Goal: Information Seeking & Learning: Learn about a topic

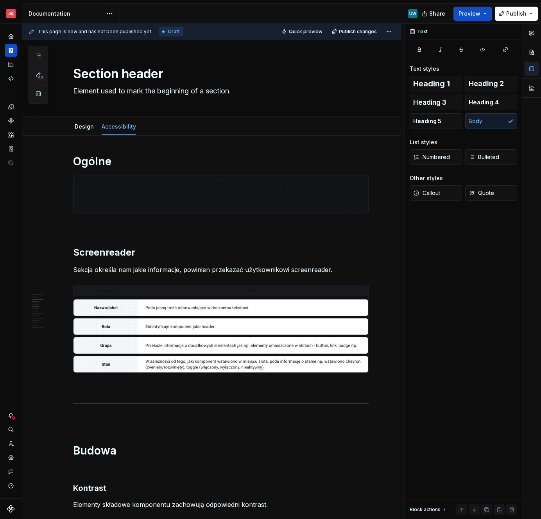
scroll to position [293, 0]
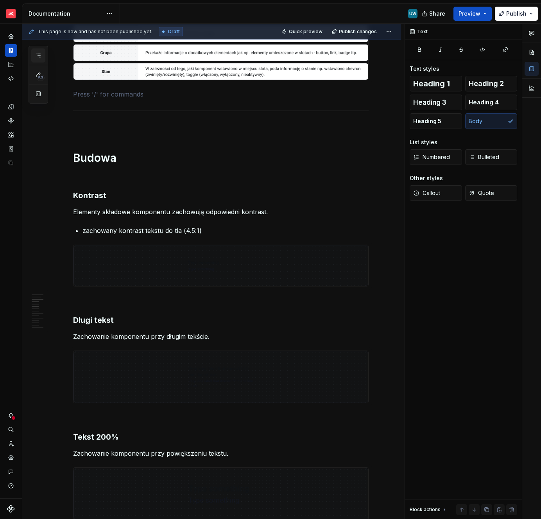
click at [41, 53] on icon "button" at bounding box center [38, 55] width 6 height 6
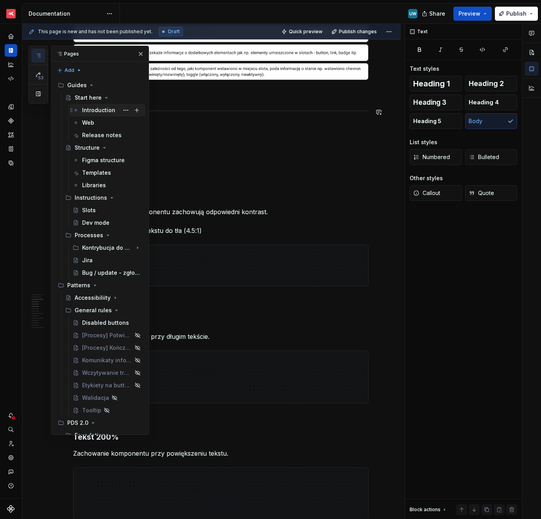
click at [98, 113] on div "Introduction" at bounding box center [98, 110] width 33 height 8
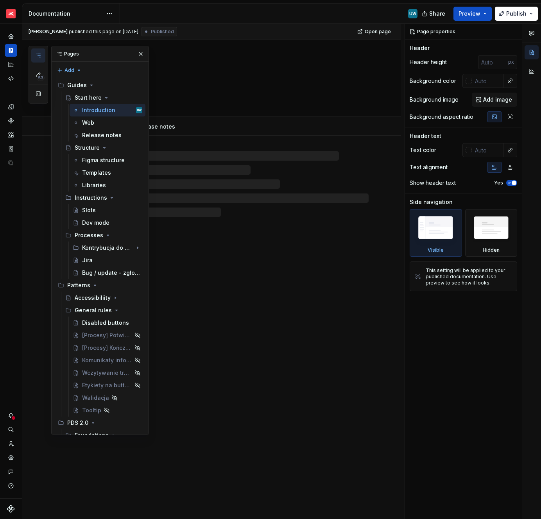
click at [250, 283] on div "Start here Introduction Web Release notes" at bounding box center [211, 279] width 378 height 480
type textarea "*"
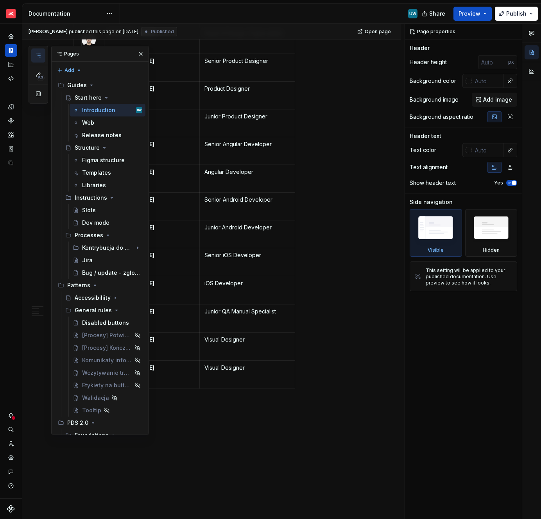
scroll to position [613, 0]
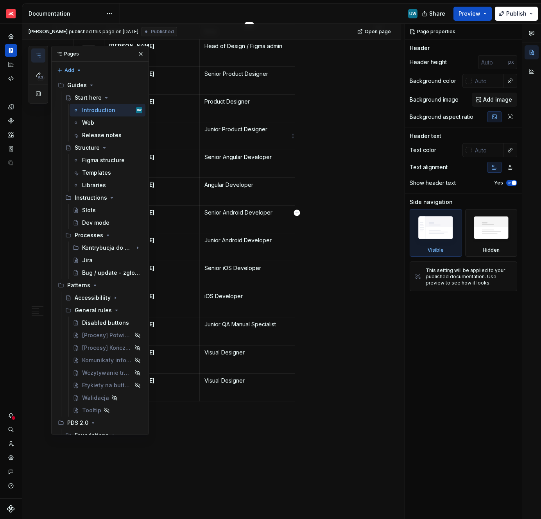
click at [241, 131] on p "Junior Product Designer" at bounding box center [247, 129] width 86 height 8
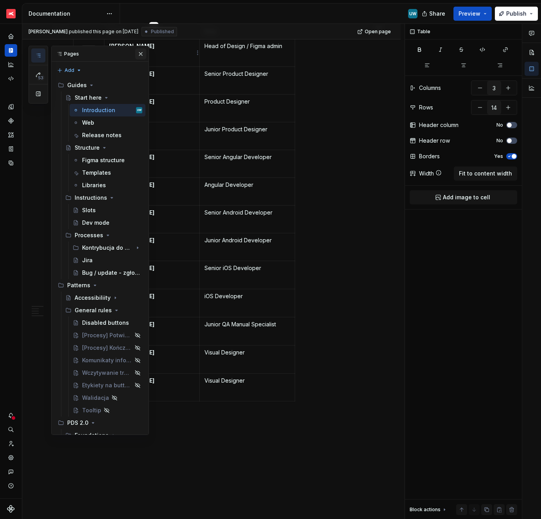
click at [142, 55] on button "button" at bounding box center [140, 53] width 11 height 11
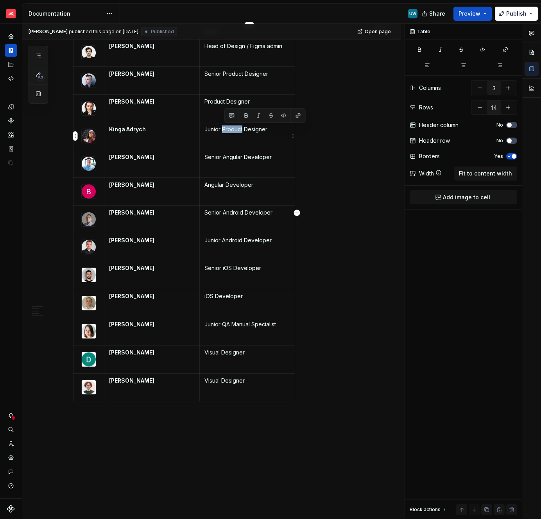
drag, startPoint x: 225, startPoint y: 127, endPoint x: 244, endPoint y: 126, distance: 19.2
click at [244, 126] on p "Junior Product Designer" at bounding box center [247, 129] width 86 height 8
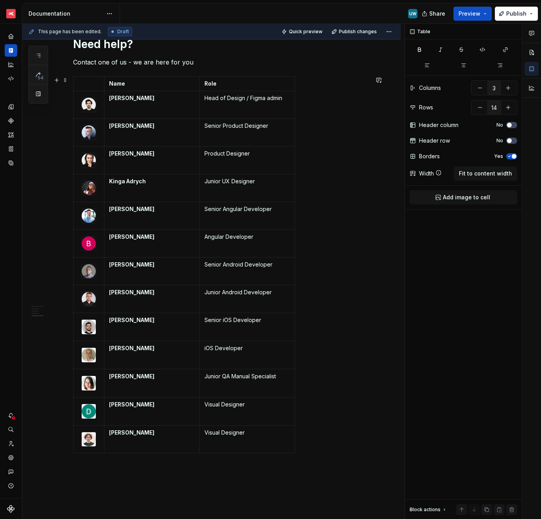
scroll to position [558, 0]
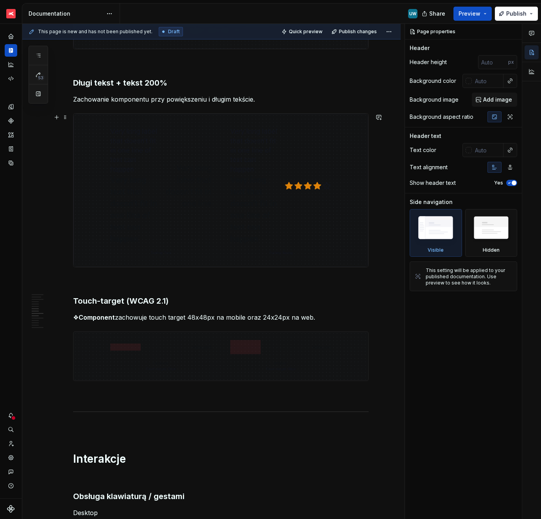
scroll to position [764, 0]
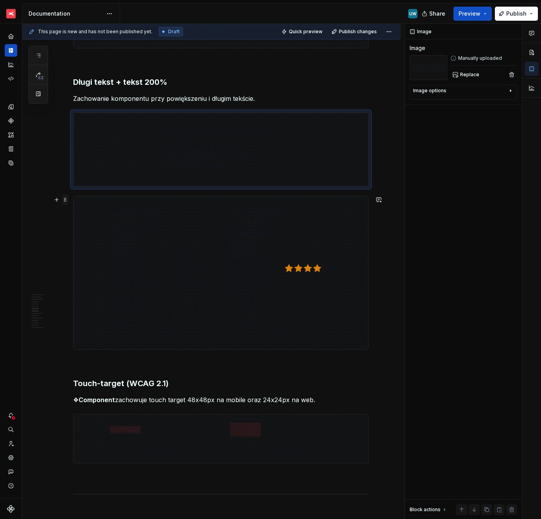
click at [68, 199] on span at bounding box center [65, 199] width 6 height 11
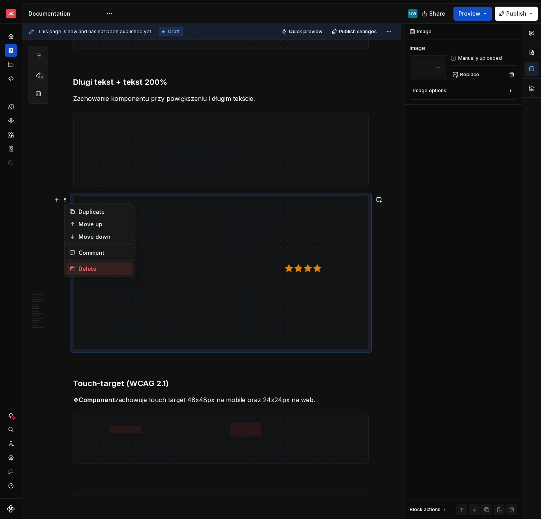
click at [83, 266] on div "Delete" at bounding box center [104, 269] width 51 height 8
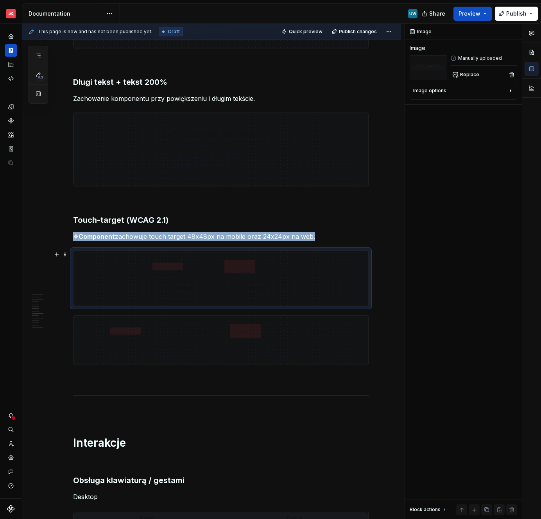
type textarea "*"
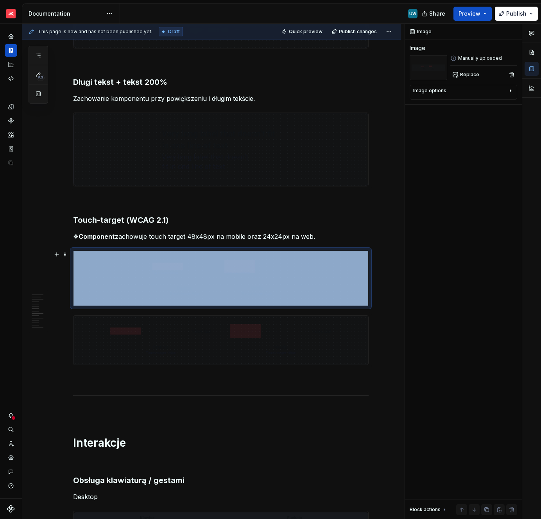
click at [122, 334] on img at bounding box center [220, 340] width 295 height 49
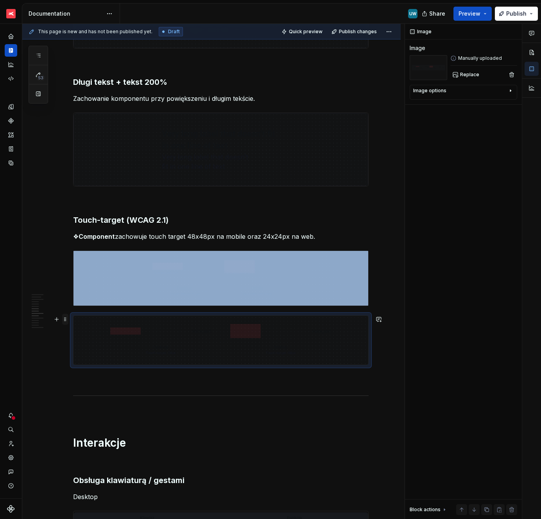
click at [66, 320] on span at bounding box center [65, 319] width 6 height 11
drag, startPoint x: 93, startPoint y: 387, endPoint x: 95, endPoint y: 375, distance: 12.3
click at [93, 388] on div "Delete" at bounding box center [104, 389] width 51 height 8
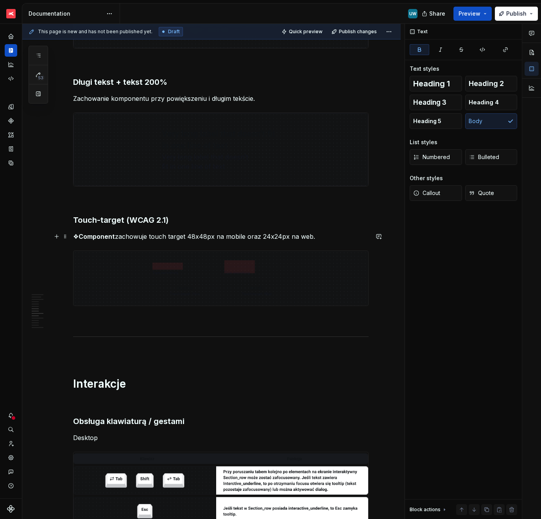
click at [93, 234] on strong "Component" at bounding box center [97, 237] width 36 height 8
paste div
click at [269, 238] on strong "interactive_underline" at bounding box center [300, 237] width 67 height 8
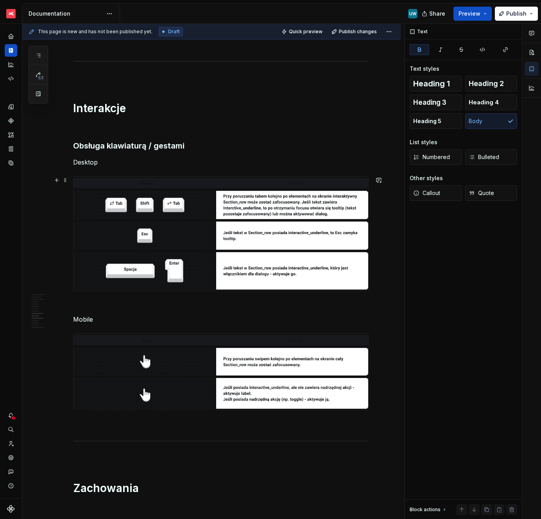
scroll to position [1040, 0]
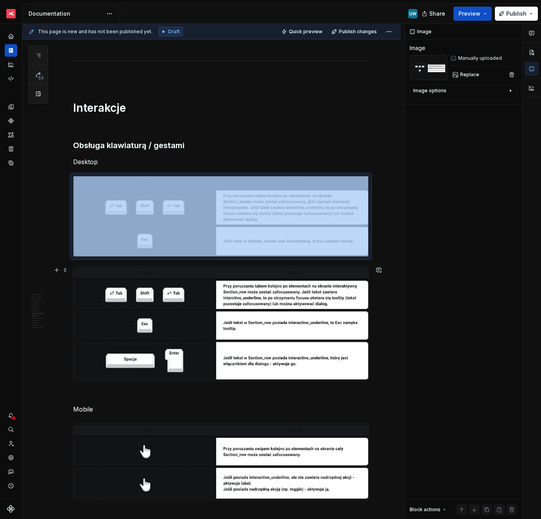
click at [84, 272] on img at bounding box center [220, 324] width 295 height 114
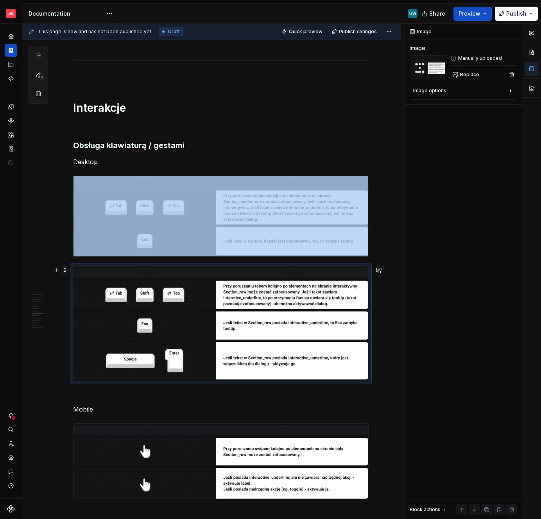
click at [68, 271] on span at bounding box center [65, 270] width 6 height 11
click at [82, 335] on div "Delete" at bounding box center [104, 339] width 51 height 8
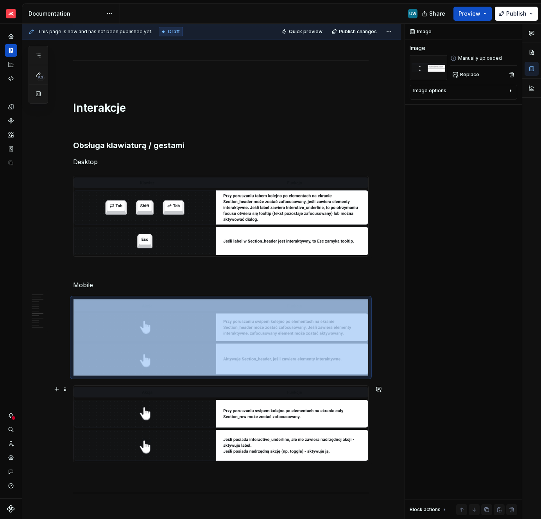
click at [106, 402] on img at bounding box center [220, 424] width 295 height 76
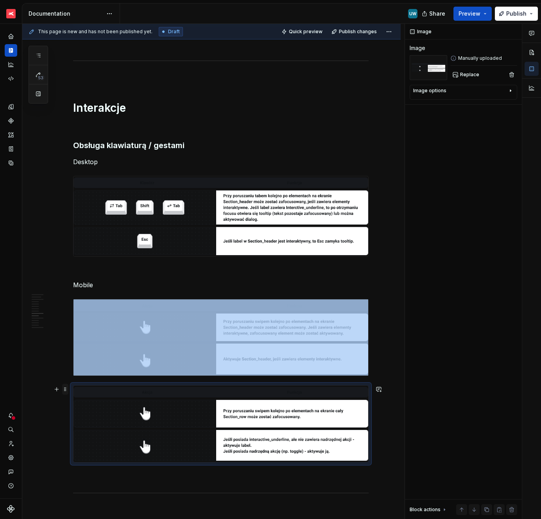
click at [68, 387] on span at bounding box center [65, 389] width 6 height 11
click at [82, 462] on div "Delete" at bounding box center [99, 458] width 66 height 13
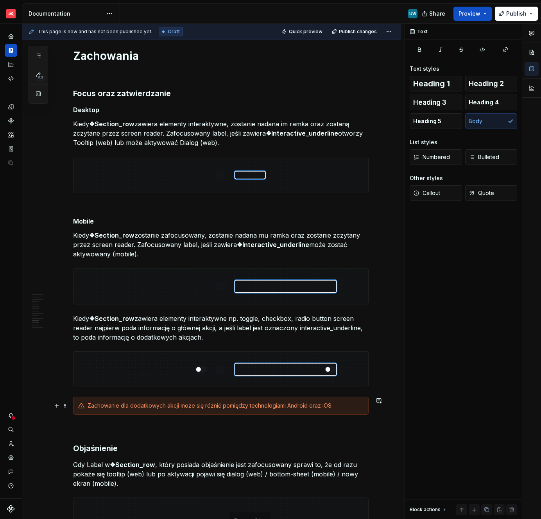
scroll to position [1437, 0]
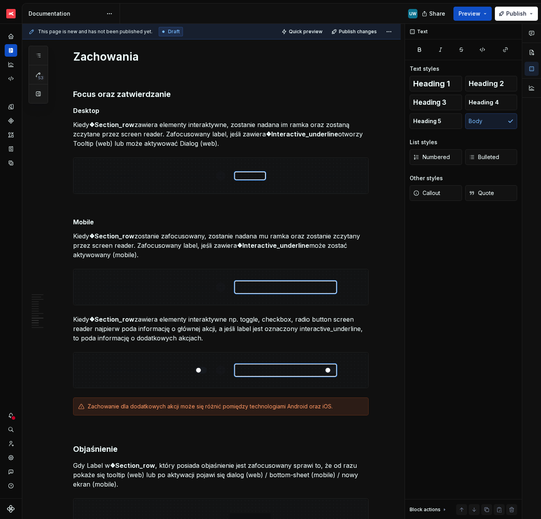
click at [123, 137] on p "Kiedy ❖Section_row zawiera elementy interaktywne, zostanie nadana im ramka oraz…" at bounding box center [220, 134] width 295 height 28
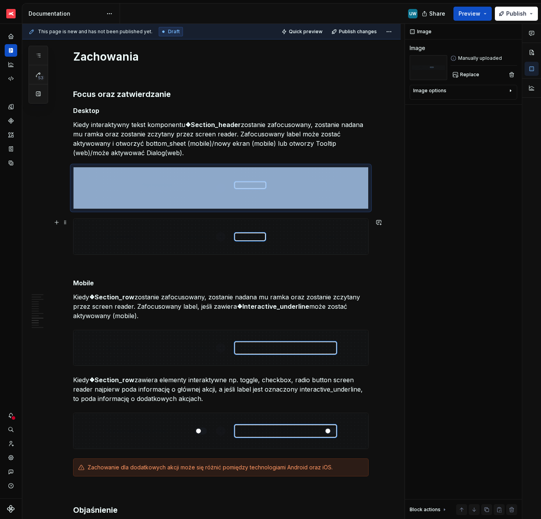
click at [106, 238] on img at bounding box center [220, 237] width 295 height 36
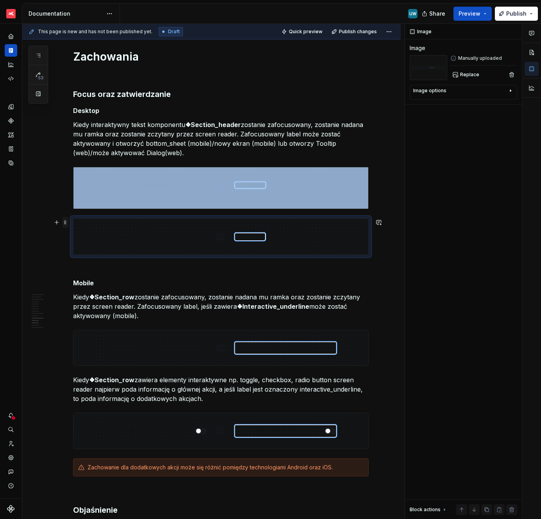
click at [67, 222] on span at bounding box center [65, 222] width 6 height 11
click at [84, 289] on div "Delete" at bounding box center [104, 292] width 51 height 8
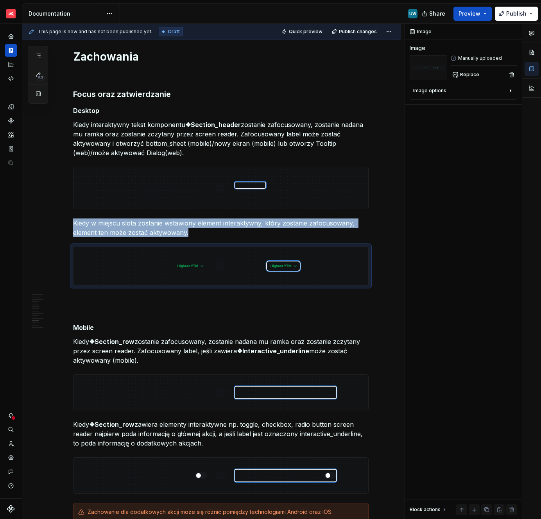
click at [114, 350] on p "Kiedy ❖Section_row zostanie zafocusowany, zostanie nadana mu ramka oraz zostani…" at bounding box center [220, 351] width 295 height 28
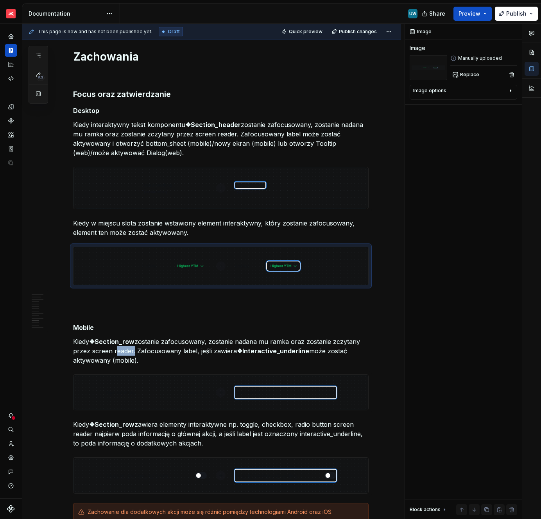
click at [114, 350] on p "Kiedy ❖Section_row zostanie zafocusowany, zostanie nadana mu ramka oraz zostani…" at bounding box center [220, 351] width 295 height 28
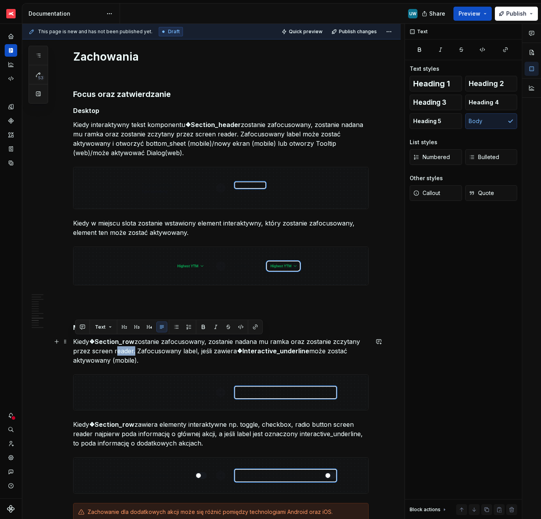
click at [114, 350] on p "Kiedy ❖Section_row zostanie zafocusowany, zostanie nadana mu ramka oraz zostani…" at bounding box center [220, 351] width 295 height 28
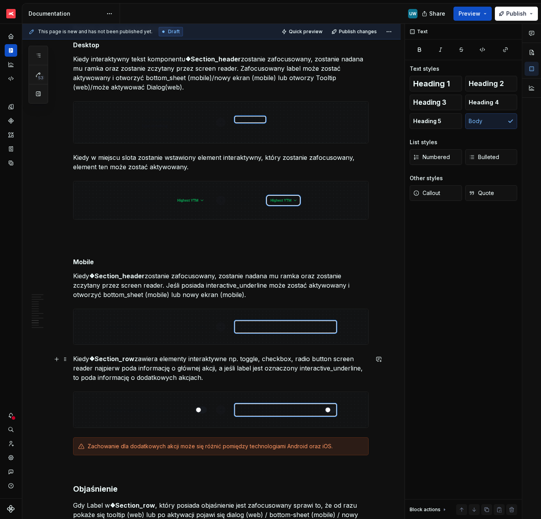
scroll to position [1542, 0]
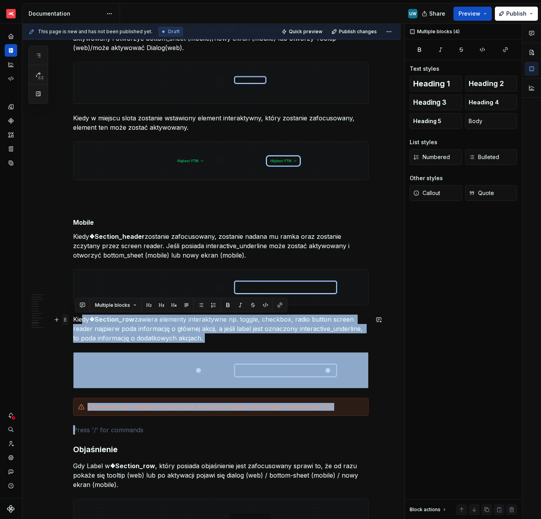
drag, startPoint x: 97, startPoint y: 428, endPoint x: 68, endPoint y: 320, distance: 110.8
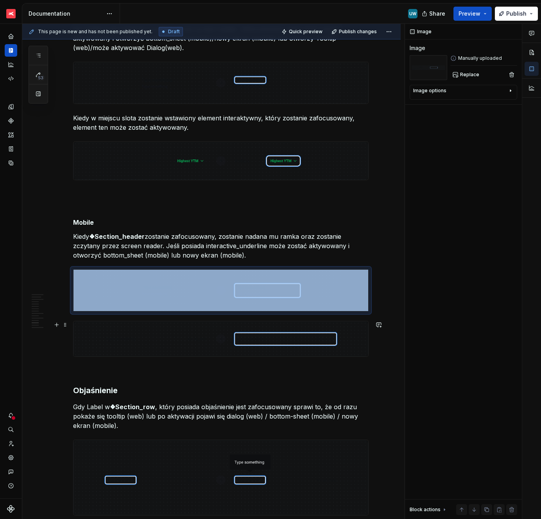
click at [83, 332] on img at bounding box center [220, 339] width 295 height 36
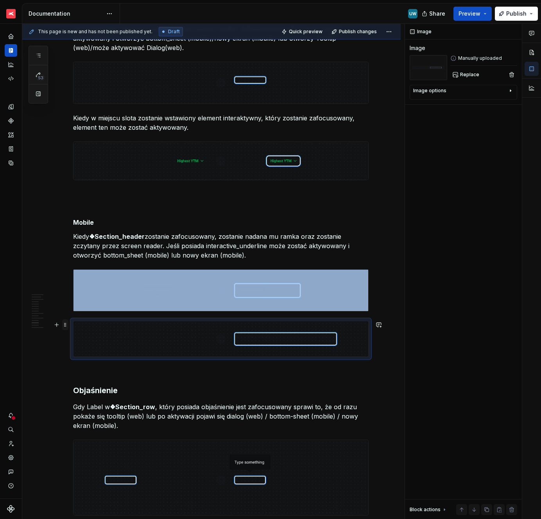
click at [66, 325] on span at bounding box center [65, 324] width 6 height 11
click at [82, 391] on div "Delete" at bounding box center [104, 394] width 51 height 8
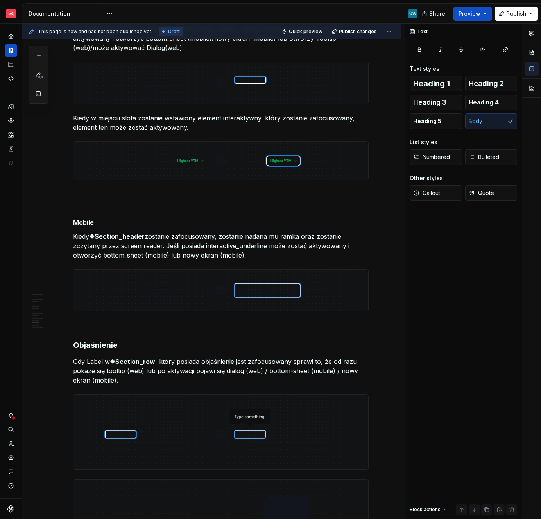
click at [100, 374] on p "Gdy Label w ❖Section_row , który posiada objaśnienie jest zafocusowany sprawi t…" at bounding box center [220, 371] width 295 height 28
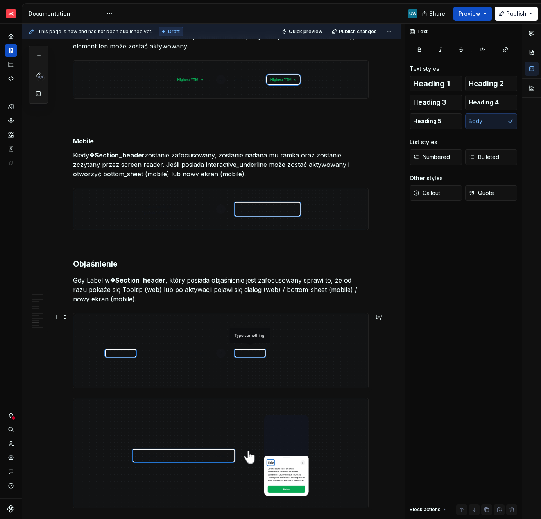
scroll to position [1703, 0]
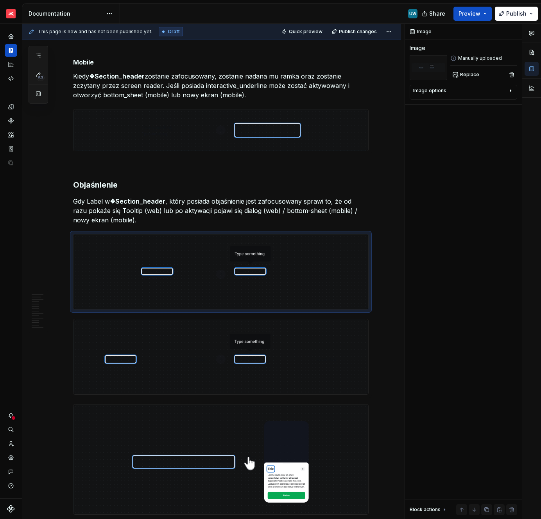
click at [187, 344] on img at bounding box center [220, 356] width 295 height 75
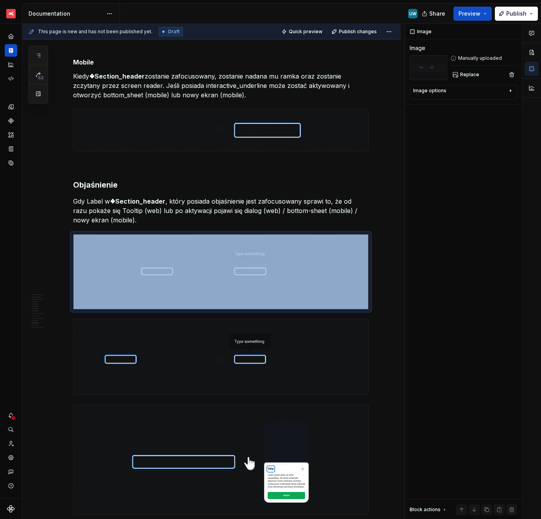
click at [187, 344] on img at bounding box center [220, 356] width 295 height 75
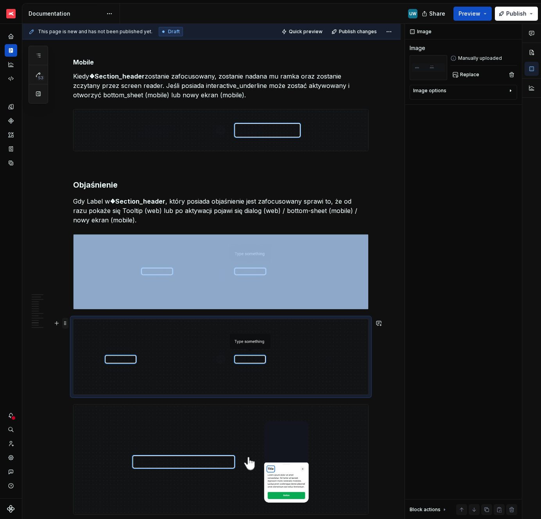
click at [68, 324] on span at bounding box center [65, 323] width 6 height 11
click at [85, 390] on div "Delete" at bounding box center [104, 392] width 51 height 8
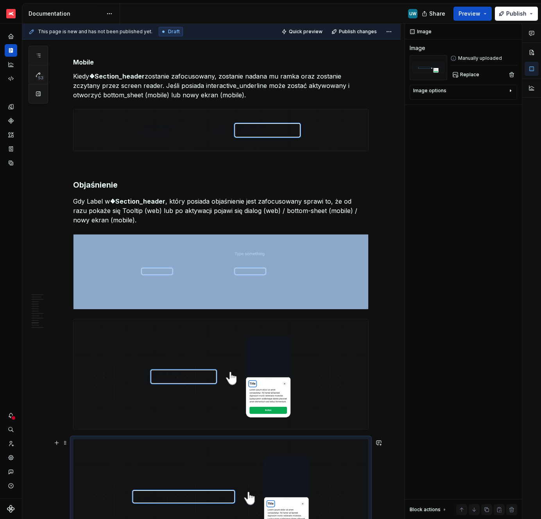
click at [106, 460] on img at bounding box center [220, 494] width 295 height 110
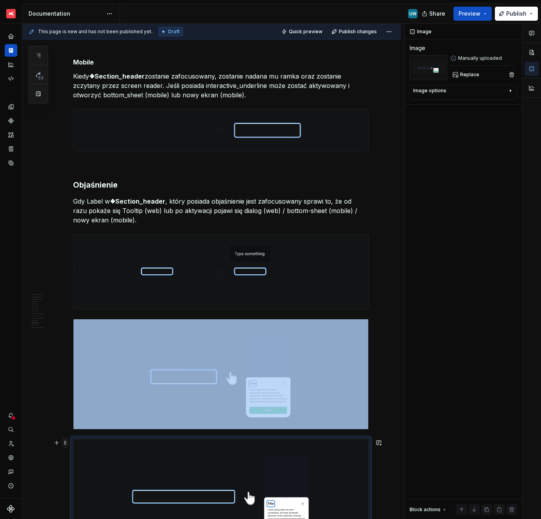
click at [67, 442] on span at bounding box center [65, 442] width 6 height 11
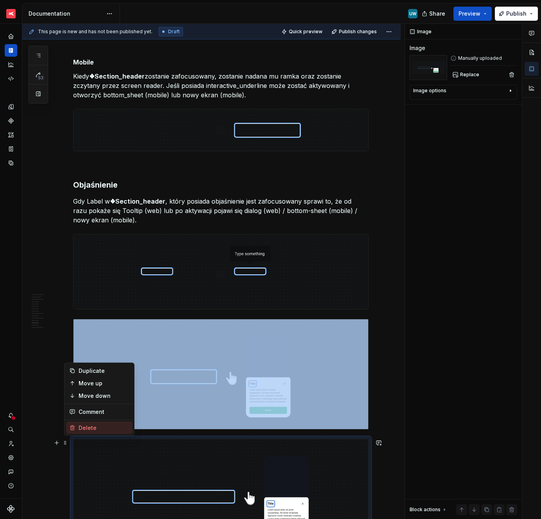
click at [88, 425] on div "Delete" at bounding box center [104, 428] width 51 height 8
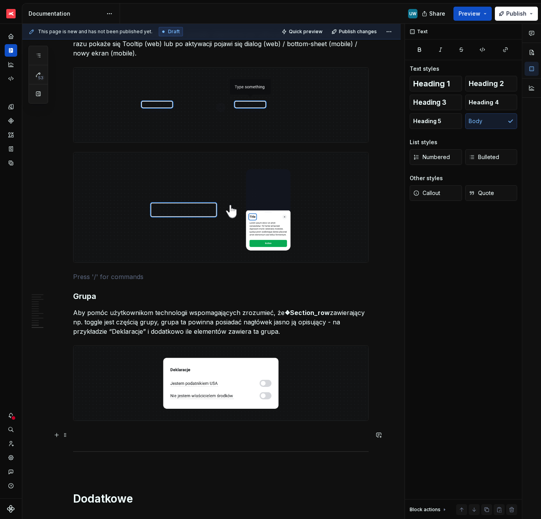
scroll to position [1878, 0]
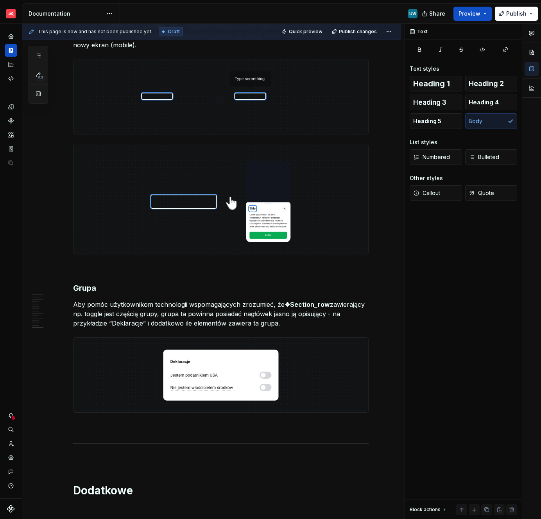
click at [81, 288] on strong "Grupa" at bounding box center [84, 287] width 23 height 9
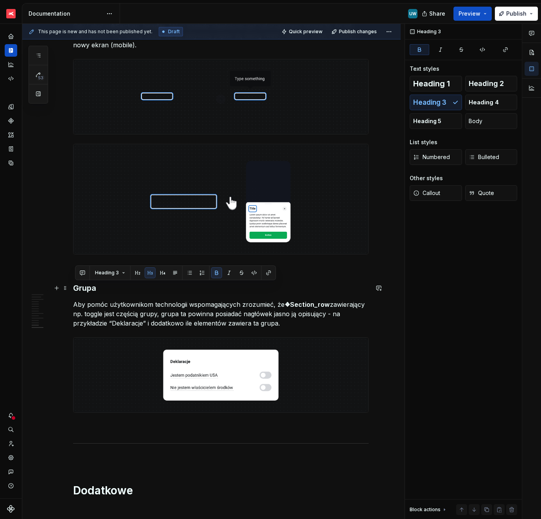
click at [81, 288] on strong "Grupa" at bounding box center [84, 287] width 23 height 9
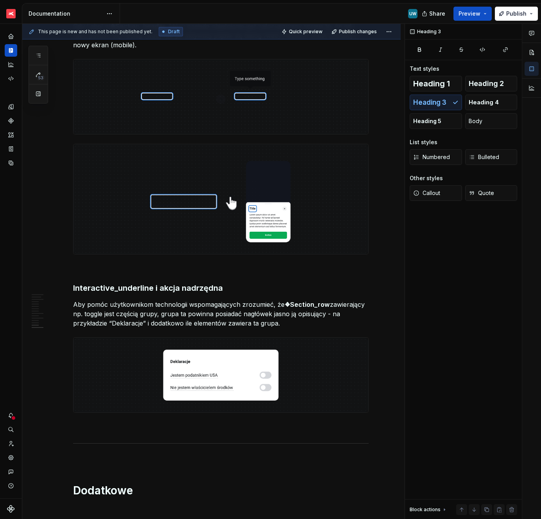
click at [126, 310] on p "Aby pomóc użytkownikom technologii wspomagających zrozumieć, że ❖Section_row za…" at bounding box center [220, 314] width 295 height 28
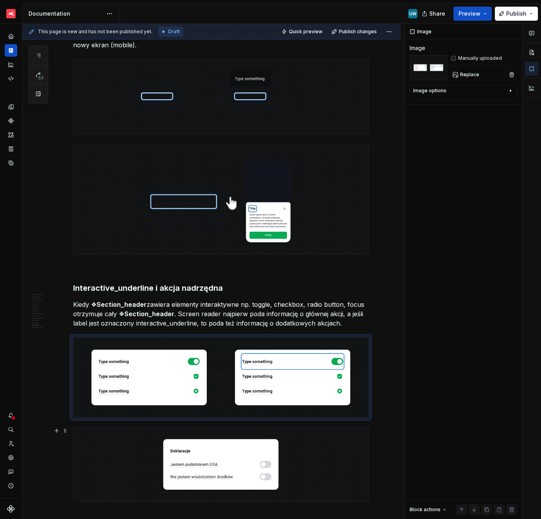
click at [123, 448] on img at bounding box center [220, 464] width 295 height 74
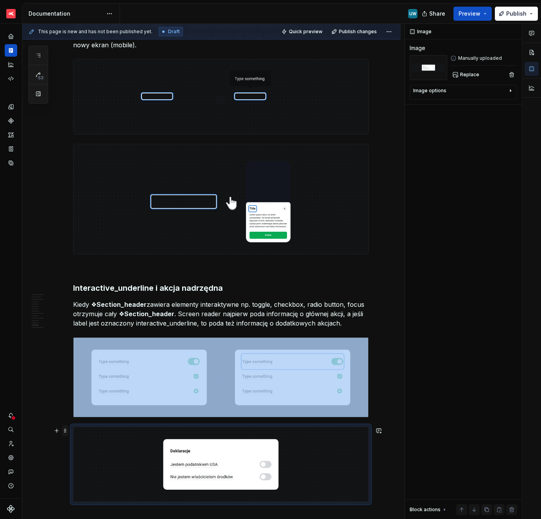
click at [68, 431] on span at bounding box center [65, 430] width 6 height 11
click at [86, 499] on div "Delete" at bounding box center [104, 500] width 51 height 8
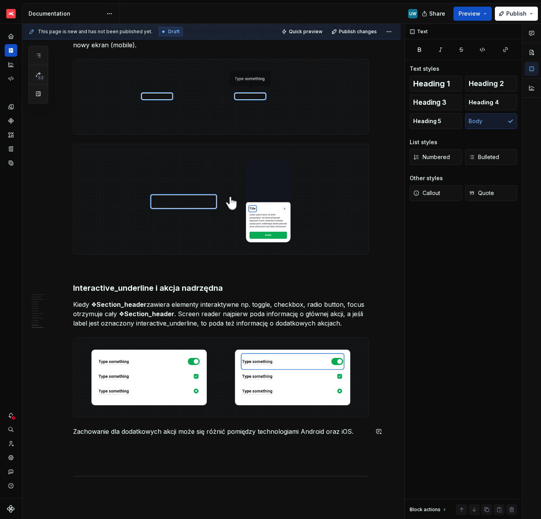
click at [97, 428] on p "Zachowanie dla dodatkowych akcji może się różnić pomiędzy technologiami Android…" at bounding box center [220, 431] width 295 height 9
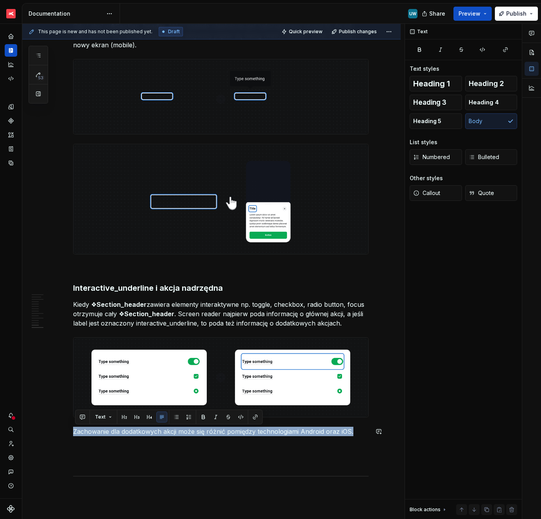
click at [97, 428] on p "Zachowanie dla dodatkowych akcji może się różnić pomiędzy technologiami Android…" at bounding box center [220, 431] width 295 height 9
click at [435, 191] on span "Callout" at bounding box center [426, 193] width 27 height 8
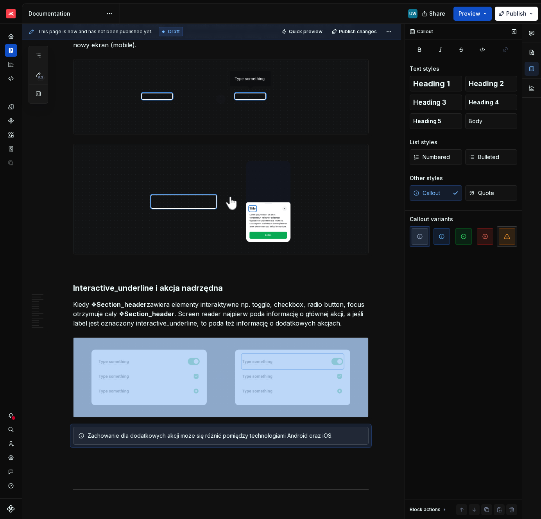
click at [502, 242] on span "button" at bounding box center [507, 236] width 16 height 16
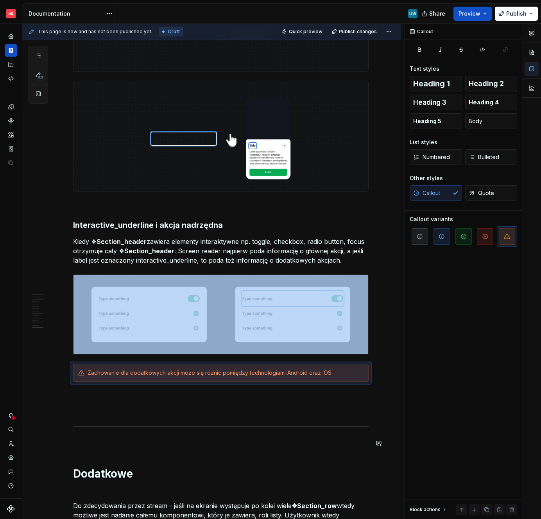
scroll to position [1947, 0]
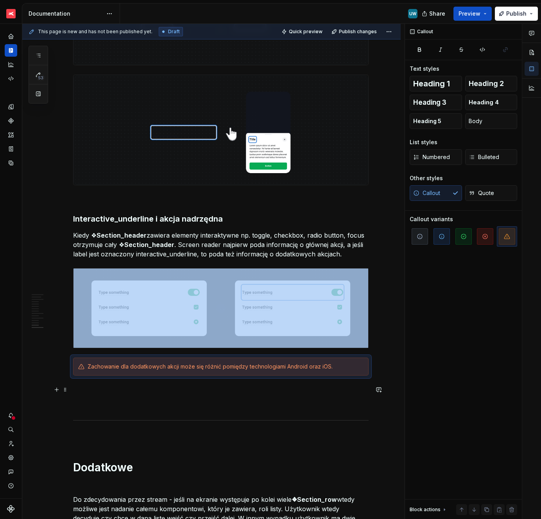
click at [125, 393] on p at bounding box center [220, 389] width 295 height 9
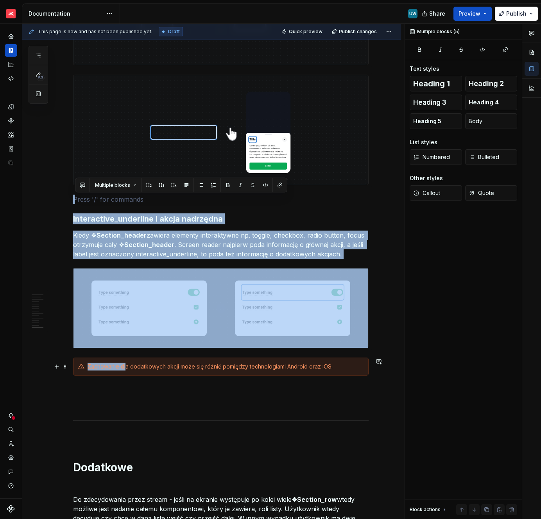
drag, startPoint x: 76, startPoint y: 201, endPoint x: 129, endPoint y: 364, distance: 171.3
copy div "Interactive_underline i akcja nadrzędna Kiedy ❖ Section_header zawiera elementy…"
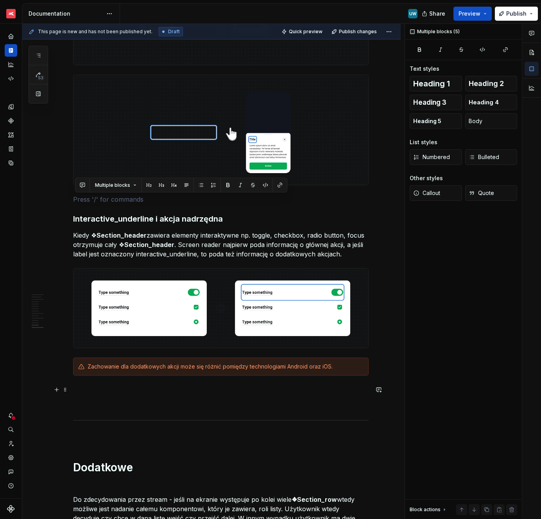
click at [152, 386] on p at bounding box center [220, 389] width 295 height 9
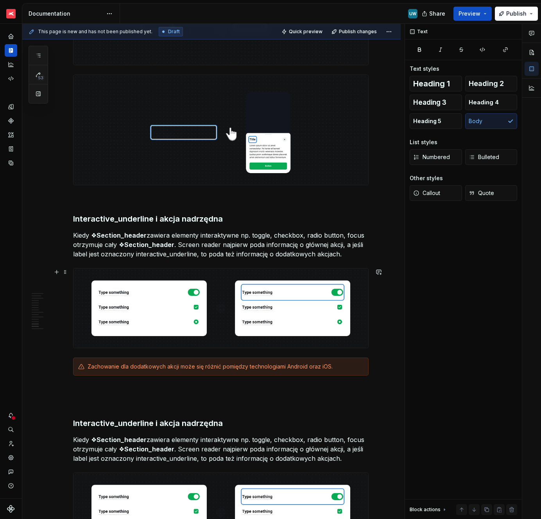
scroll to position [1982, 0]
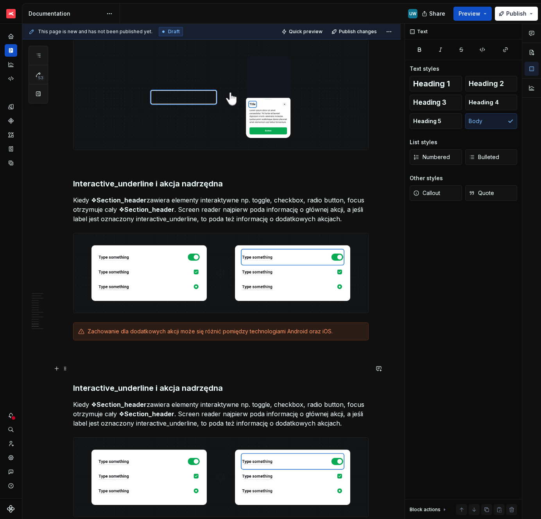
click at [103, 368] on p at bounding box center [220, 368] width 295 height 9
click at [98, 352] on p at bounding box center [220, 354] width 295 height 9
click at [98, 372] on p at bounding box center [220, 368] width 295 height 9
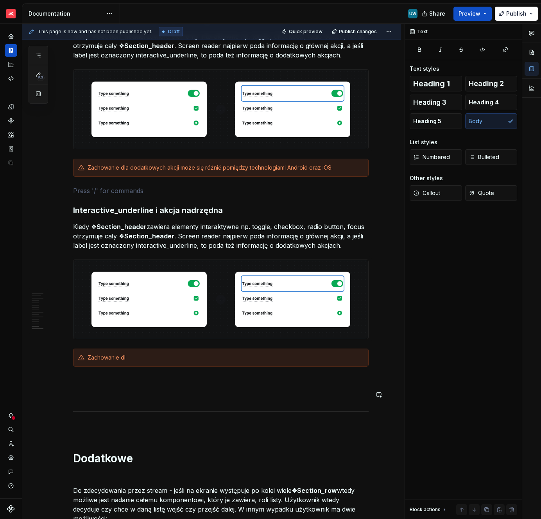
scroll to position [2176, 0]
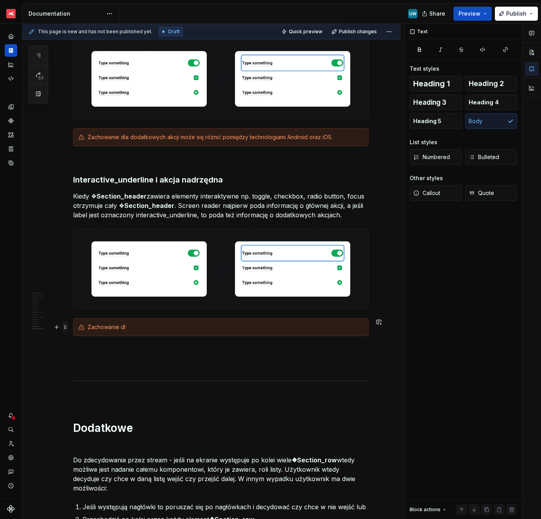
click at [66, 331] on span at bounding box center [65, 327] width 6 height 11
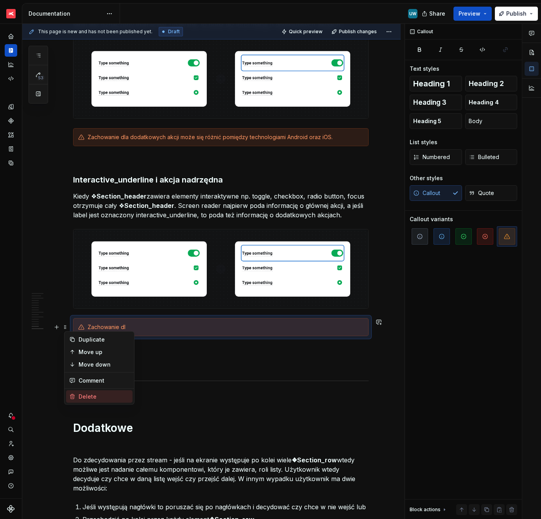
click at [88, 396] on div "Delete" at bounding box center [104, 397] width 51 height 8
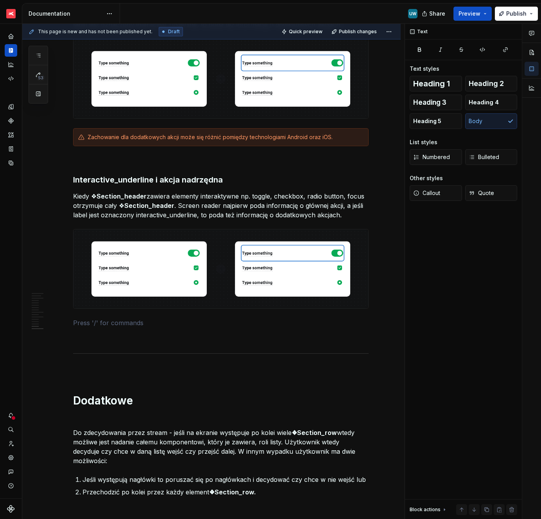
click at [110, 181] on h3 "Interactive_underline i akcja nadrzędna" at bounding box center [220, 179] width 295 height 11
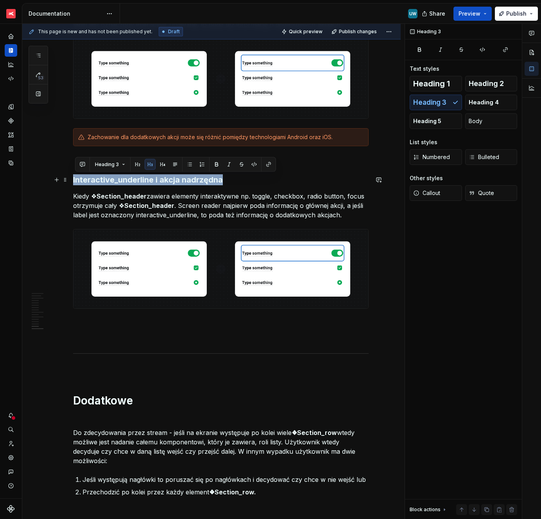
click at [110, 181] on h3 "Interactive_underline i akcja nadrzędna" at bounding box center [220, 179] width 295 height 11
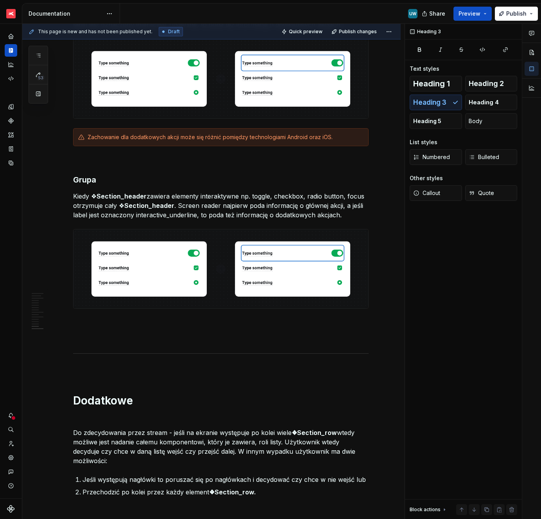
click at [145, 194] on strong "Section_header" at bounding box center [122, 196] width 50 height 8
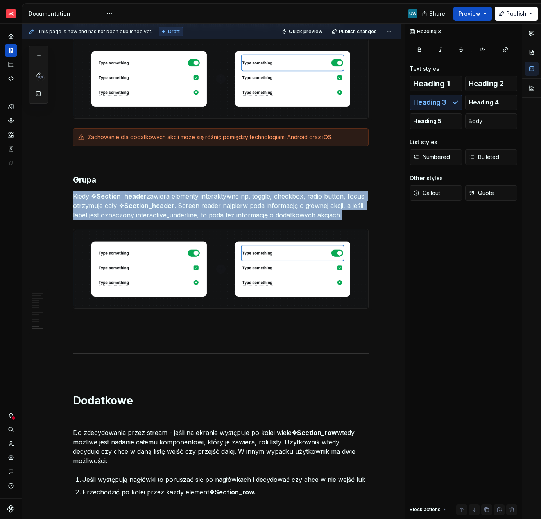
click at [145, 194] on strong "Section_header" at bounding box center [122, 196] width 50 height 8
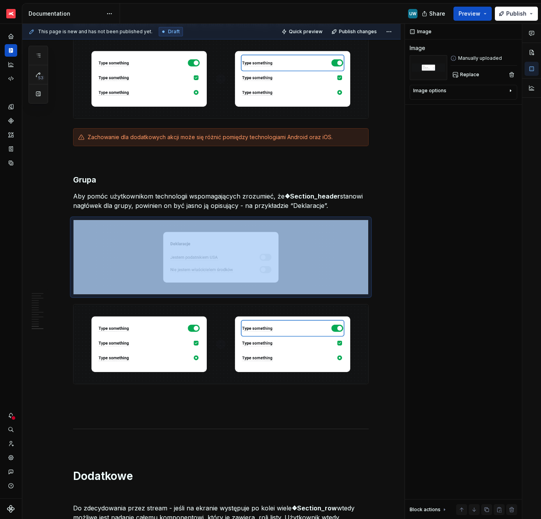
click at [161, 343] on img at bounding box center [220, 343] width 295 height 79
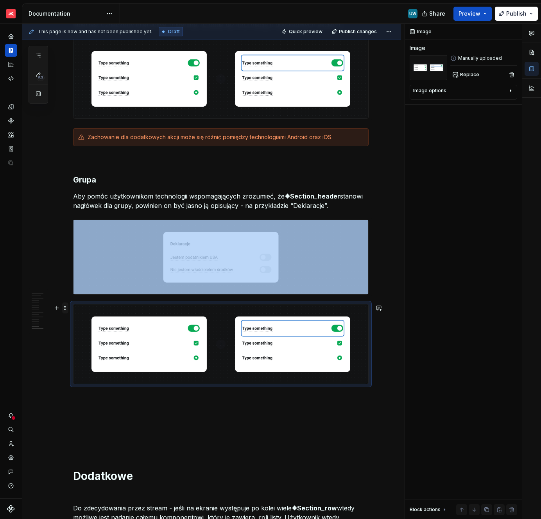
click at [67, 308] on span at bounding box center [65, 307] width 6 height 11
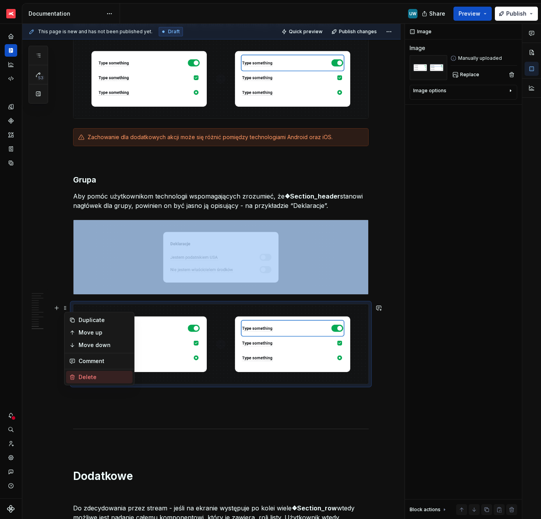
click at [86, 379] on div "Delete" at bounding box center [104, 377] width 51 height 8
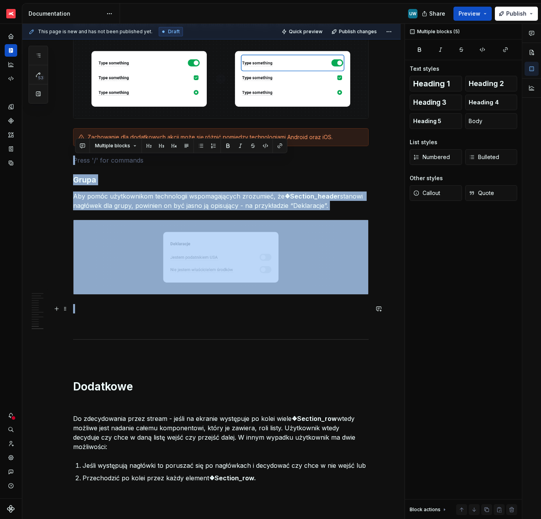
drag, startPoint x: 81, startPoint y: 158, endPoint x: 113, endPoint y: 310, distance: 155.0
copy div "Grupa Aby pomóc użytkownikom technologii wspomagających zrozumieć, że ❖Section_…"
click at [113, 310] on p at bounding box center [220, 308] width 295 height 9
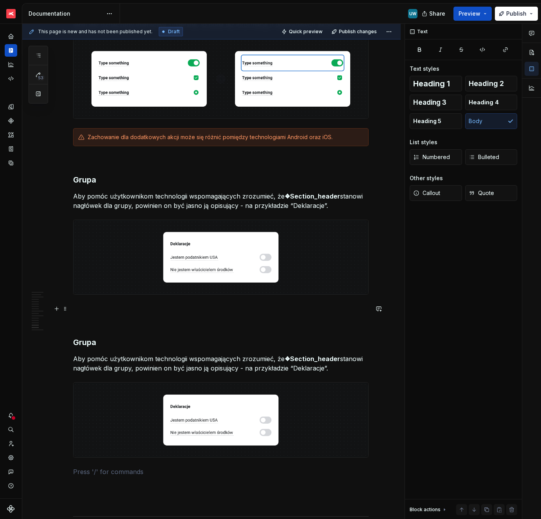
click at [105, 323] on p at bounding box center [220, 322] width 295 height 9
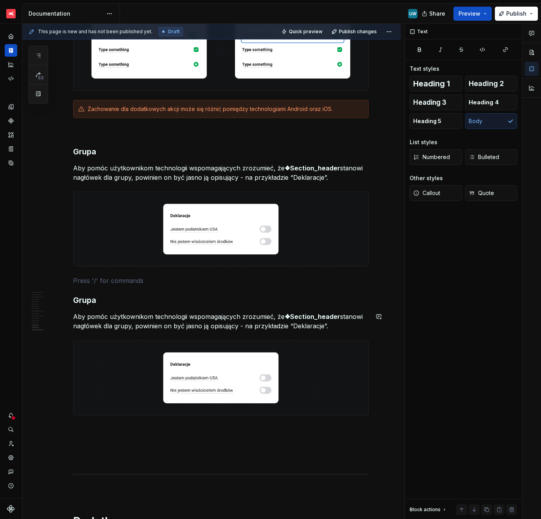
scroll to position [2213, 0]
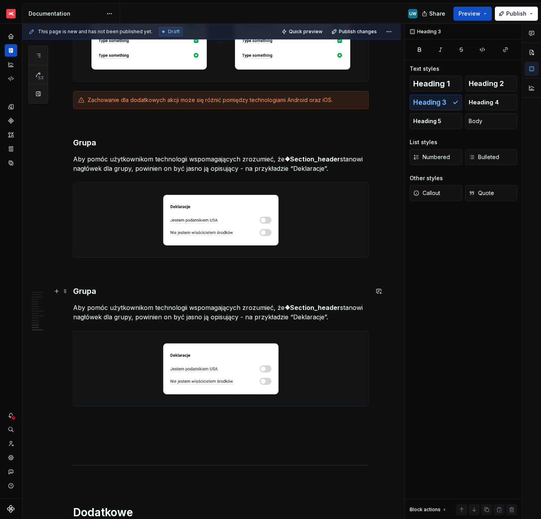
click at [89, 292] on h3 "Grupa" at bounding box center [220, 291] width 295 height 11
click at [144, 311] on p "Aby pomóc użytkownikom technologii wspomagających zrozumieć, że ❖Section_header…" at bounding box center [220, 312] width 295 height 19
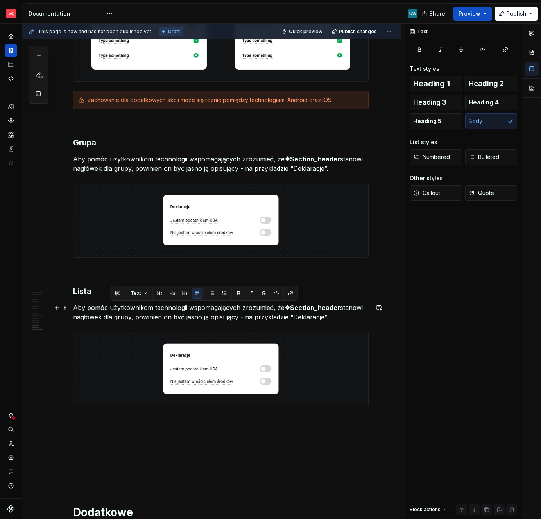
click at [144, 311] on p "Aby pomóc użytkownikom technologii wspomagających zrozumieć, że ❖Section_header…" at bounding box center [220, 312] width 295 height 19
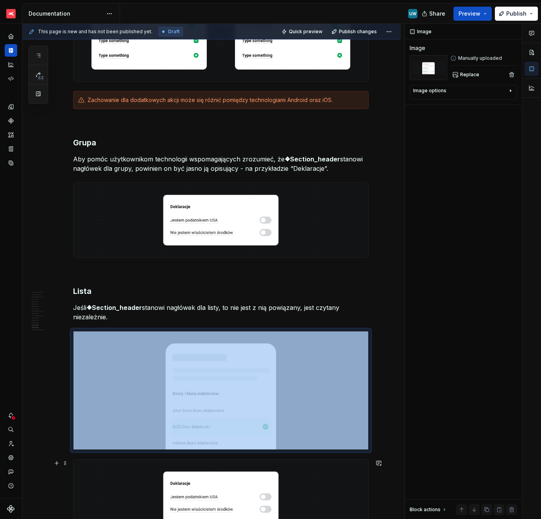
click at [131, 479] on img at bounding box center [220, 497] width 295 height 74
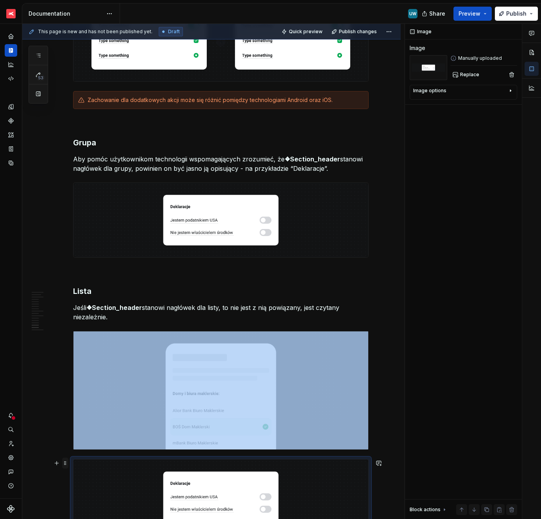
click at [68, 464] on span at bounding box center [65, 463] width 6 height 11
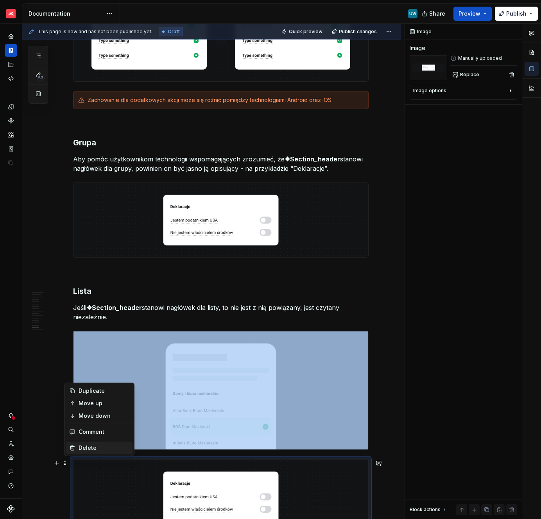
click at [82, 451] on div "Delete" at bounding box center [104, 448] width 51 height 8
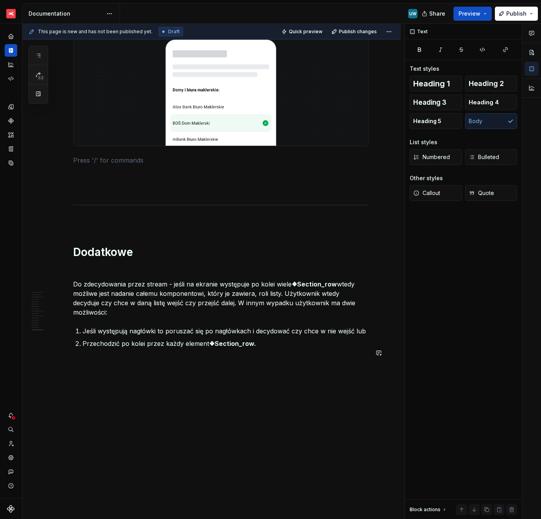
scroll to position [2520, 0]
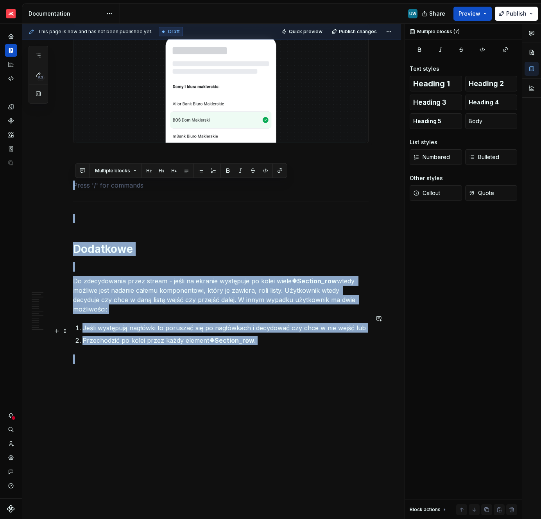
drag, startPoint x: 96, startPoint y: 178, endPoint x: 120, endPoint y: 411, distance: 233.8
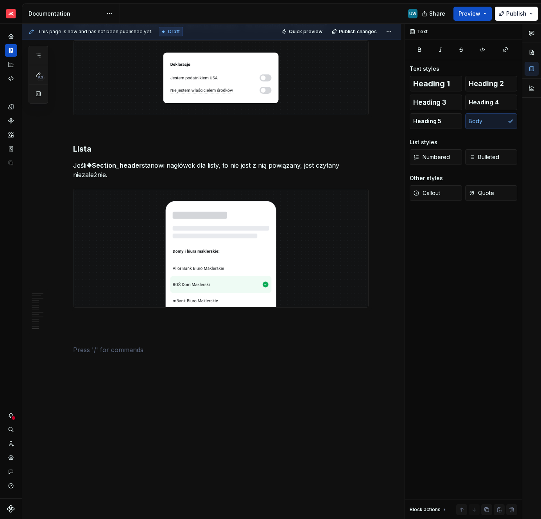
scroll to position [2356, 0]
click at [470, 8] on button "Preview" at bounding box center [472, 14] width 38 height 14
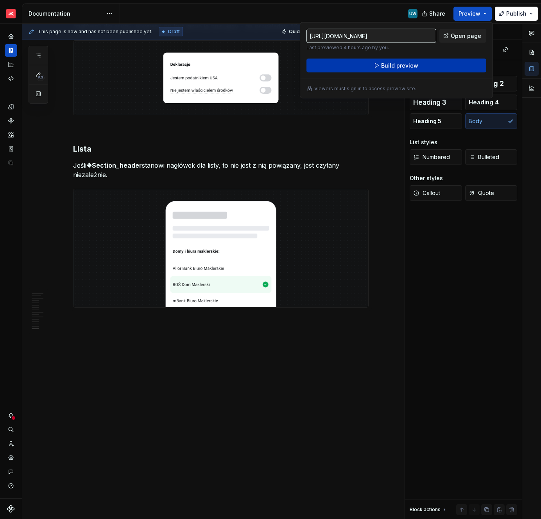
click at [436, 68] on button "Build preview" at bounding box center [396, 66] width 180 height 14
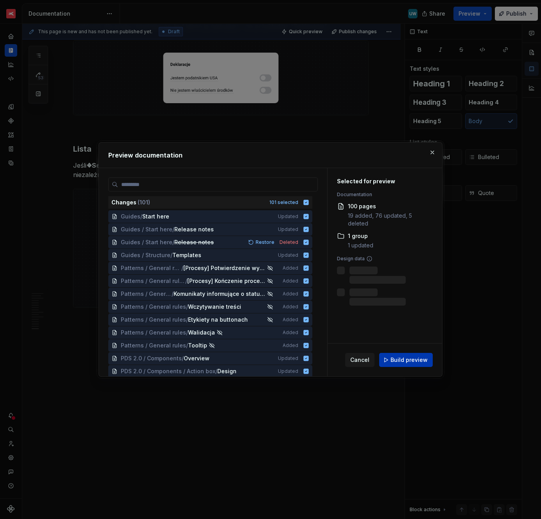
click at [390, 361] on button "Build preview" at bounding box center [406, 360] width 54 height 14
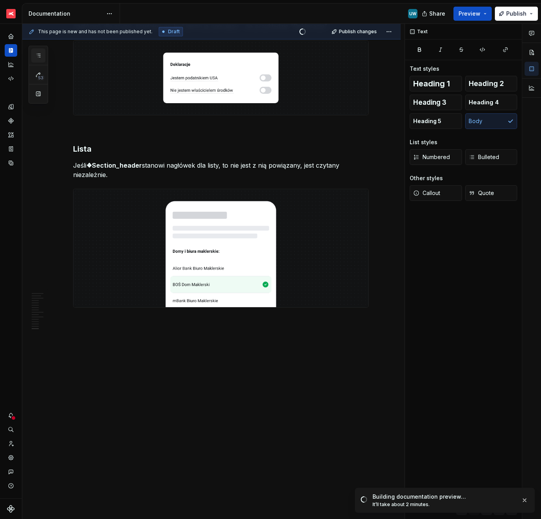
click at [39, 55] on icon "button" at bounding box center [38, 55] width 6 height 6
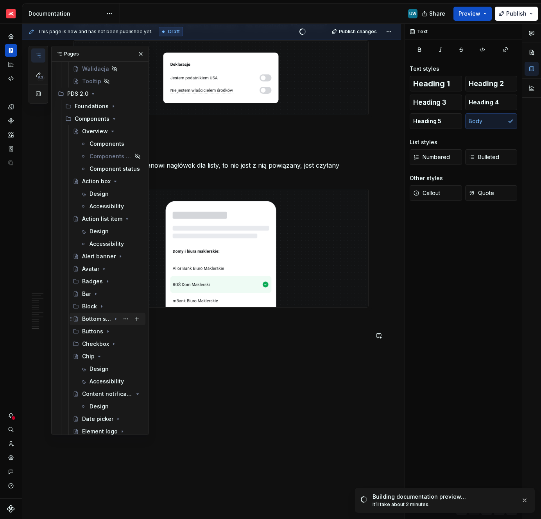
scroll to position [359, 0]
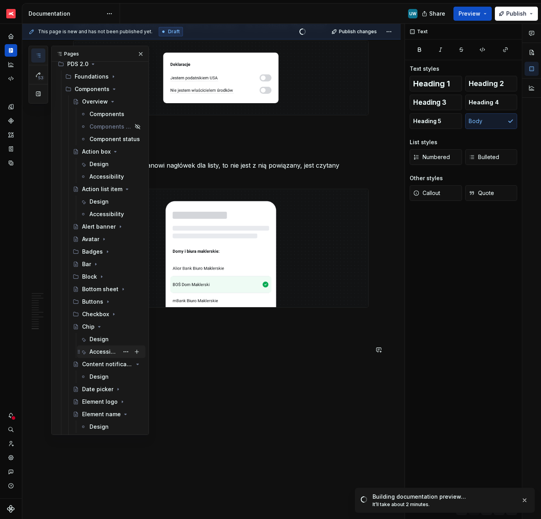
click at [98, 352] on div "Accessibility" at bounding box center [103, 352] width 29 height 8
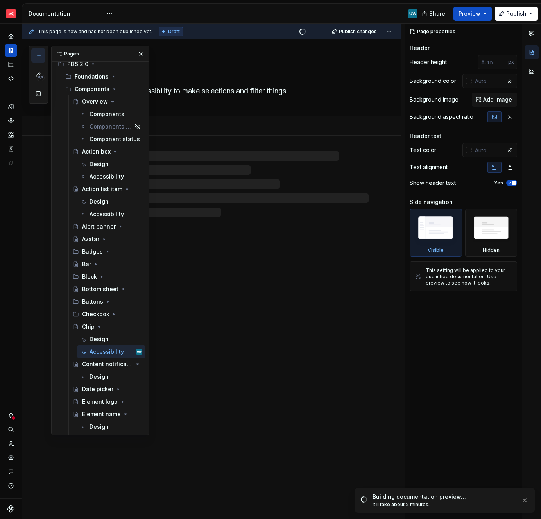
click at [217, 188] on div at bounding box center [220, 184] width 295 height 66
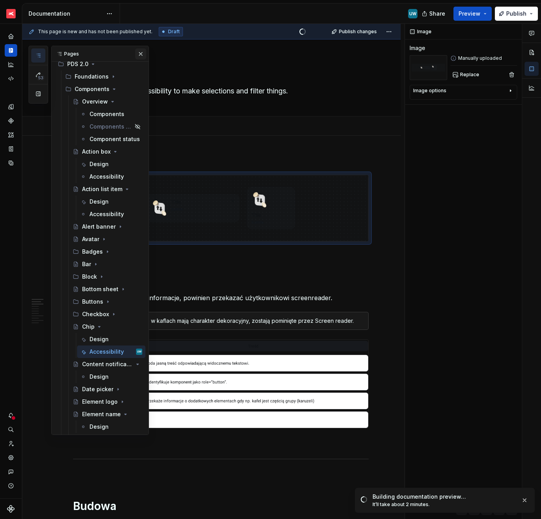
click at [140, 55] on button "button" at bounding box center [140, 53] width 11 height 11
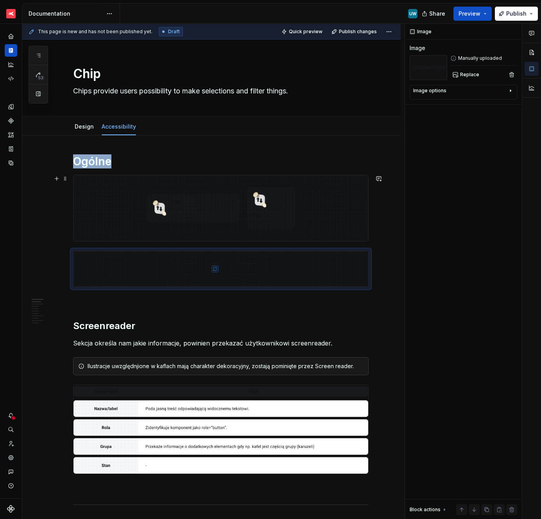
click at [78, 187] on img at bounding box center [220, 208] width 295 height 66
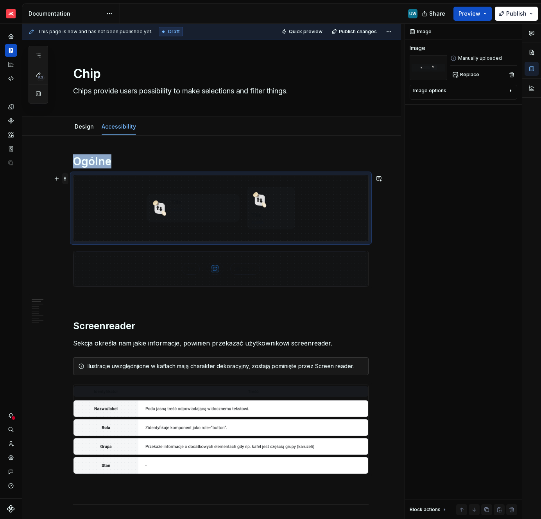
click at [67, 179] on span at bounding box center [65, 178] width 6 height 11
click at [83, 251] on div "Delete" at bounding box center [104, 248] width 51 height 8
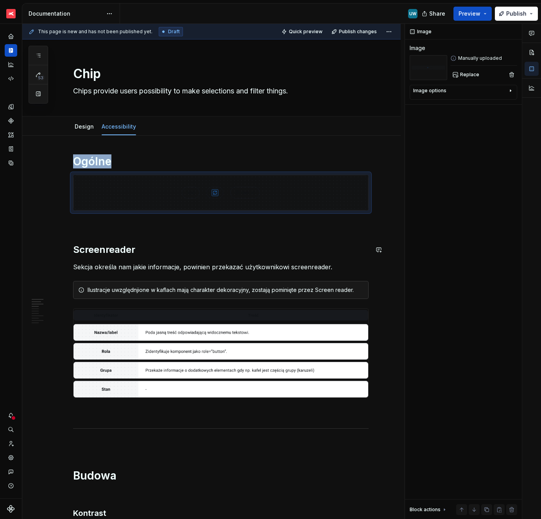
click at [159, 229] on p at bounding box center [220, 224] width 295 height 9
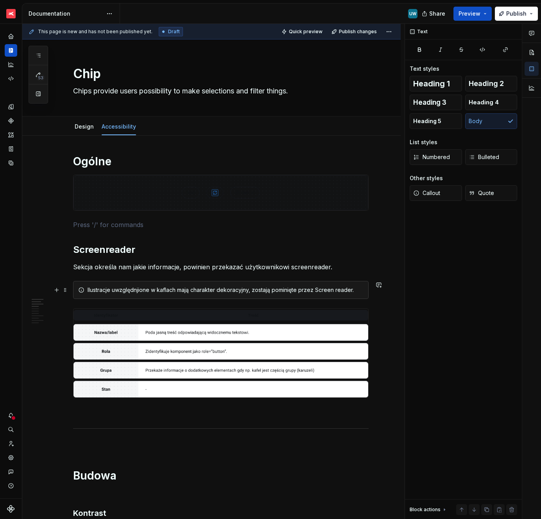
click at [97, 292] on div "Ilustracje uwzględnjione w kaflach mają charakter dekoracyjny, zostają pominięt…" at bounding box center [226, 290] width 276 height 8
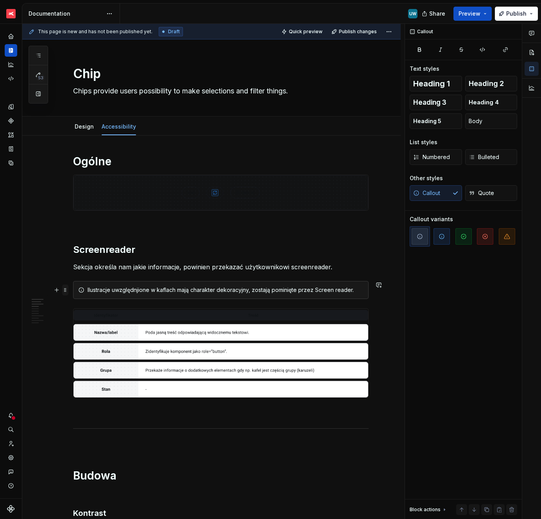
click at [68, 291] on span at bounding box center [65, 290] width 6 height 11
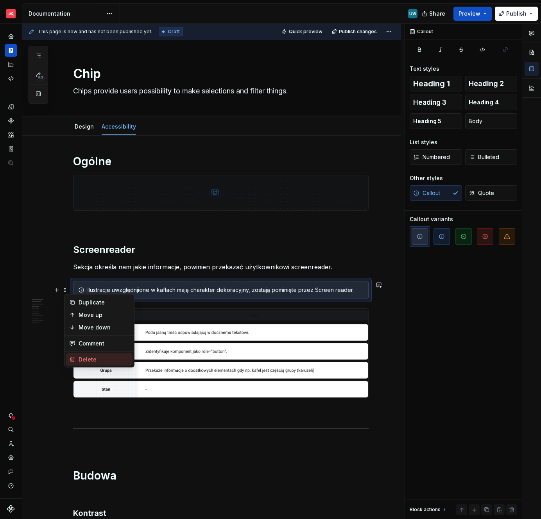
click at [93, 358] on div "Delete" at bounding box center [104, 360] width 51 height 8
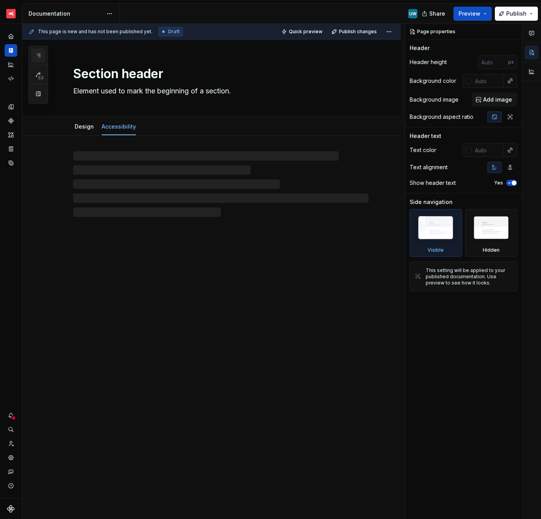
click at [38, 54] on icon "button" at bounding box center [38, 55] width 4 height 3
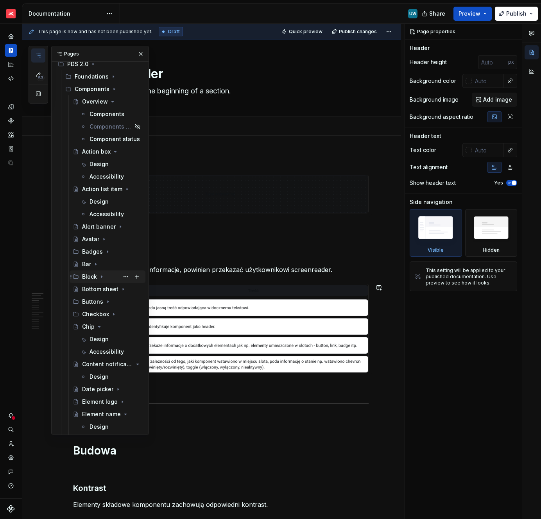
click at [95, 276] on div "Block" at bounding box center [89, 277] width 15 height 8
click at [102, 312] on div "Accessibility" at bounding box center [108, 314] width 22 height 8
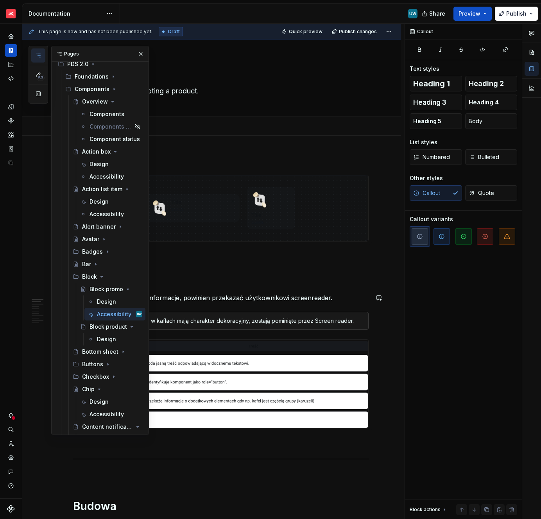
click at [181, 322] on div "Ilustracje uwzględnjione w kaflach mają charakter dekoracyjny, zostają pominięt…" at bounding box center [226, 321] width 276 height 8
click at [140, 54] on button "button" at bounding box center [140, 53] width 11 height 11
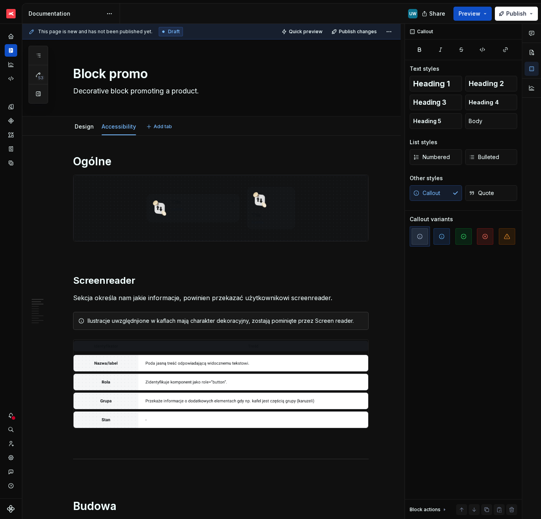
type textarea "*"
click at [141, 322] on div "Ilustracje uwzględnjione w kaflach mają charakter dekoracyjny, zostają pominięt…" at bounding box center [226, 321] width 276 height 8
click at [198, 293] on p "Sekcja określa nam jakie informacje, powinien przekazać użytkownikowi screenrea…" at bounding box center [220, 297] width 295 height 9
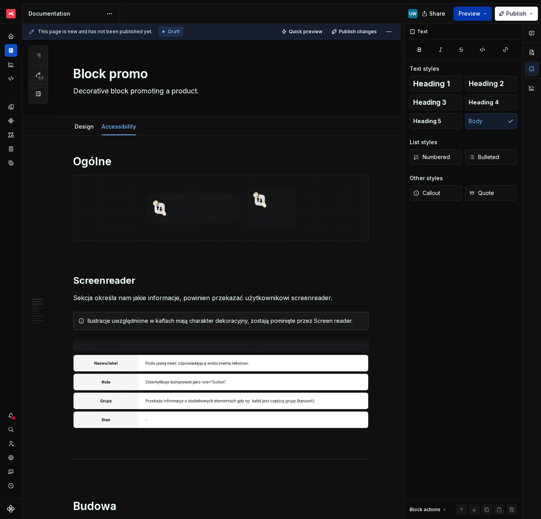
click at [468, 13] on span "Preview" at bounding box center [469, 14] width 22 height 8
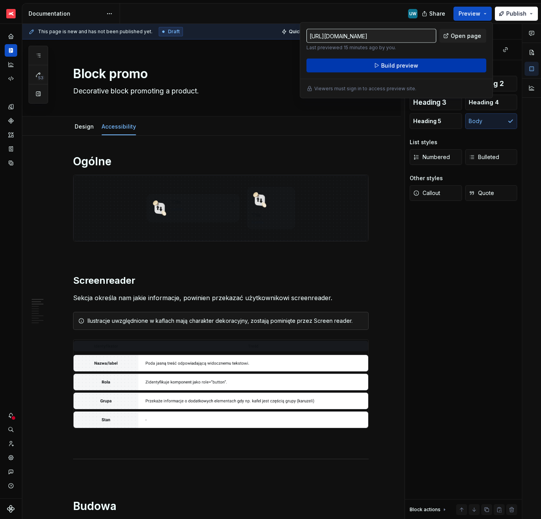
click at [410, 66] on span "Build preview" at bounding box center [399, 66] width 37 height 8
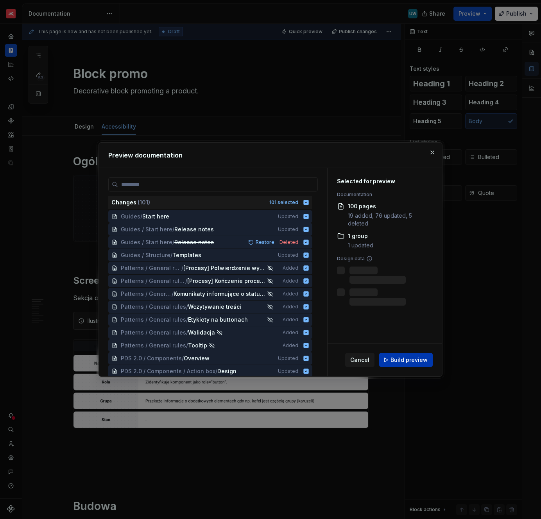
click at [399, 363] on span "Build preview" at bounding box center [408, 360] width 37 height 8
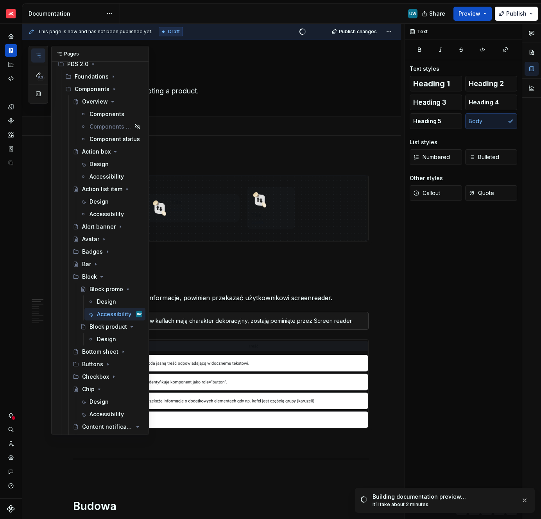
click at [39, 54] on icon "button" at bounding box center [38, 55] width 6 height 6
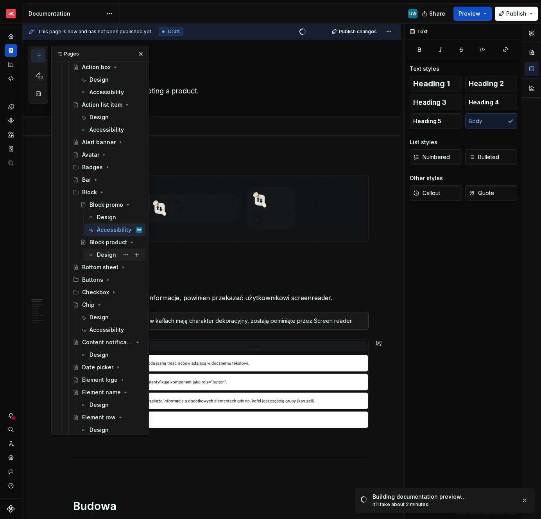
scroll to position [494, 0]
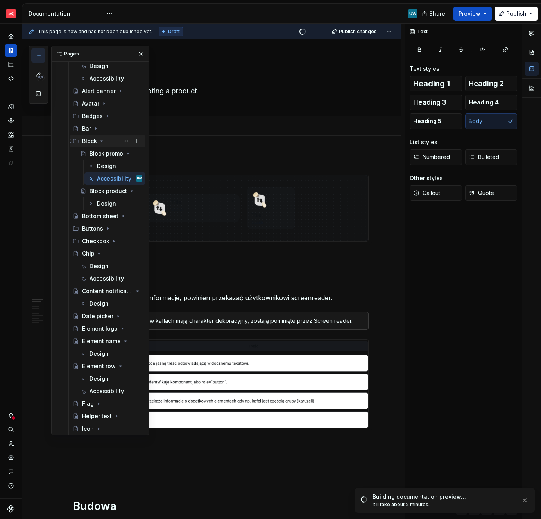
click at [101, 141] on icon "Page tree" at bounding box center [102, 141] width 2 height 1
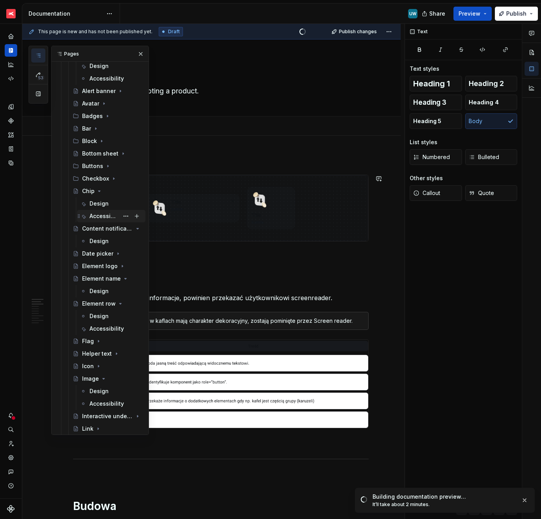
click at [101, 215] on div "Accessibility" at bounding box center [103, 216] width 29 height 8
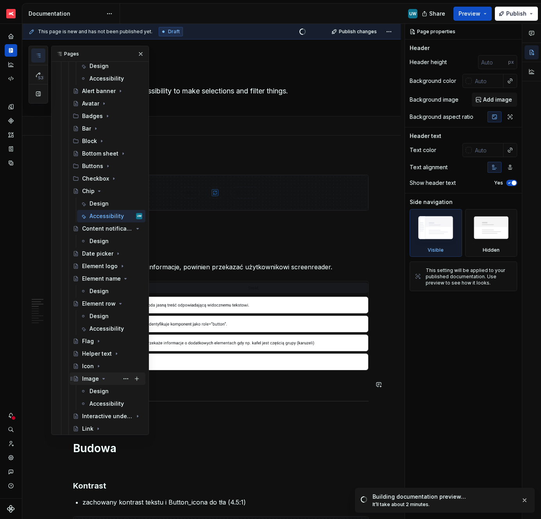
click at [102, 380] on icon "Page tree" at bounding box center [103, 379] width 6 height 6
click at [116, 304] on icon "Page tree" at bounding box center [116, 304] width 6 height 6
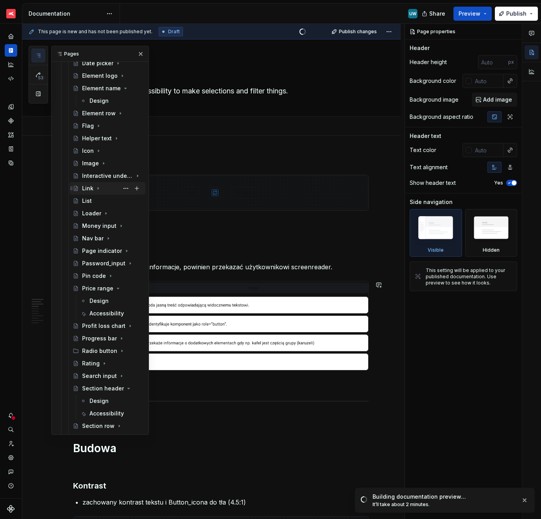
scroll to position [688, 0]
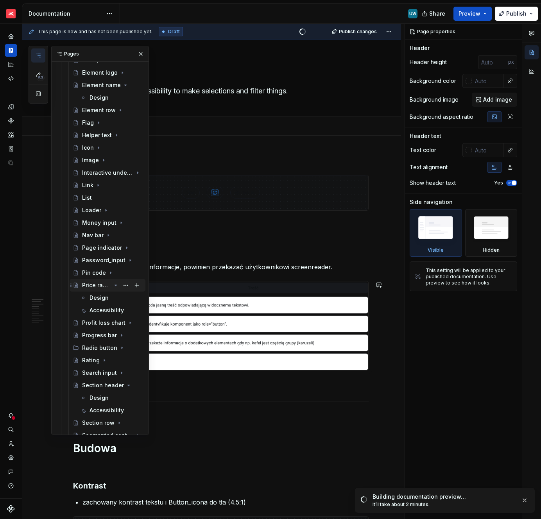
click at [113, 285] on icon "Page tree" at bounding box center [116, 285] width 6 height 6
click at [115, 361] on icon "Page tree" at bounding box center [116, 360] width 6 height 6
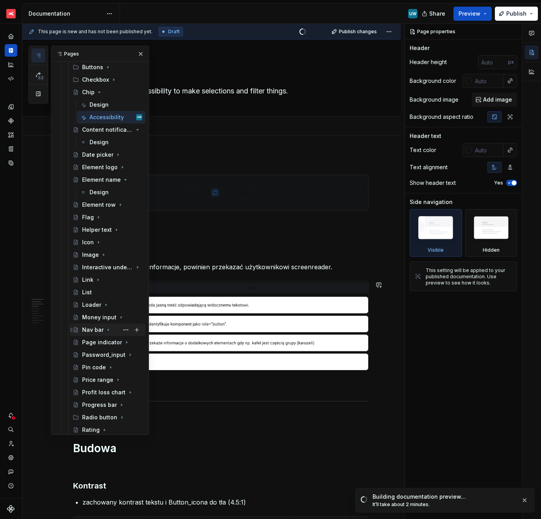
scroll to position [592, 0]
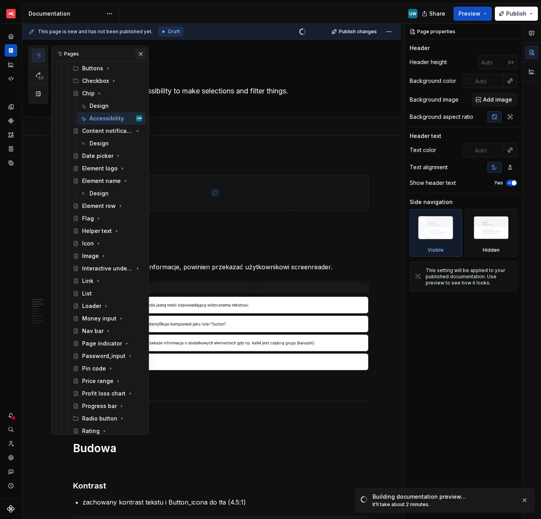
click at [143, 54] on button "button" at bounding box center [140, 53] width 11 height 11
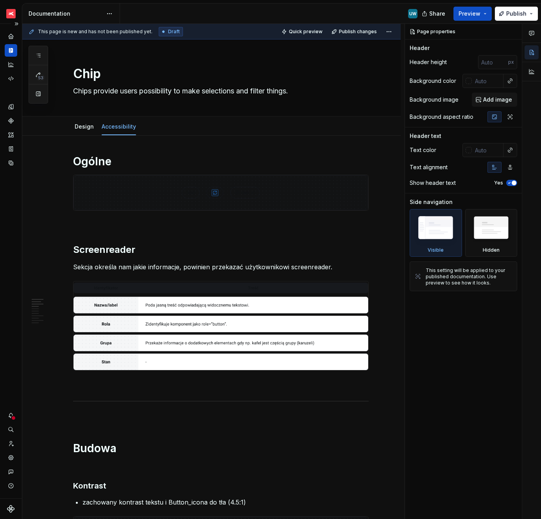
type textarea "*"
